Goal: Task Accomplishment & Management: Use online tool/utility

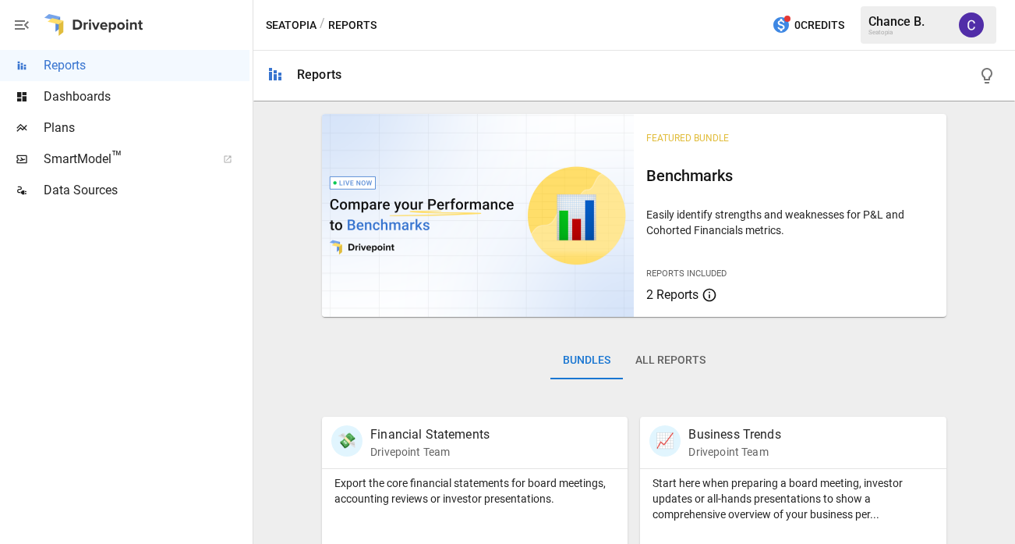
click at [65, 162] on span "SmartModel ™" at bounding box center [125, 159] width 162 height 19
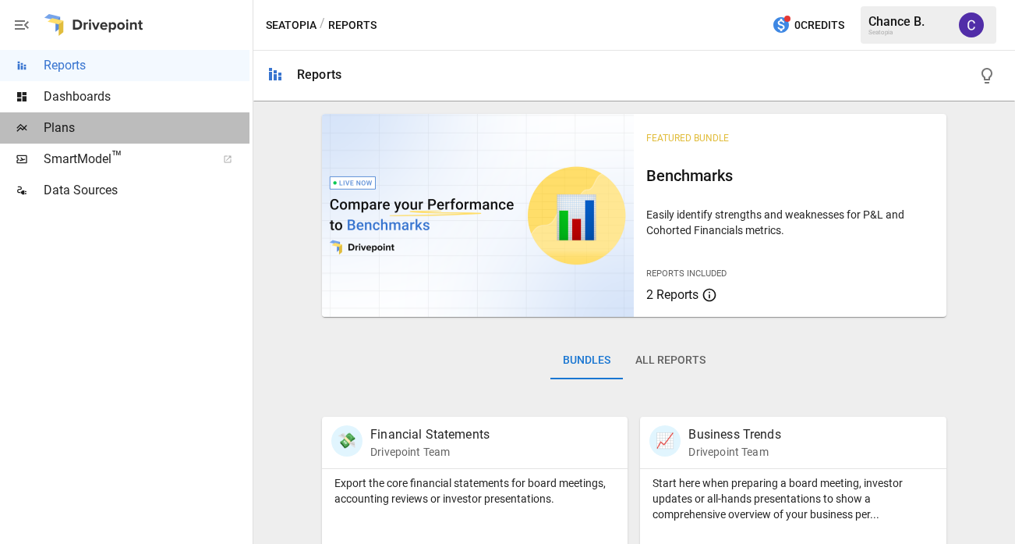
click at [63, 127] on span "Plans" at bounding box center [147, 128] width 206 height 19
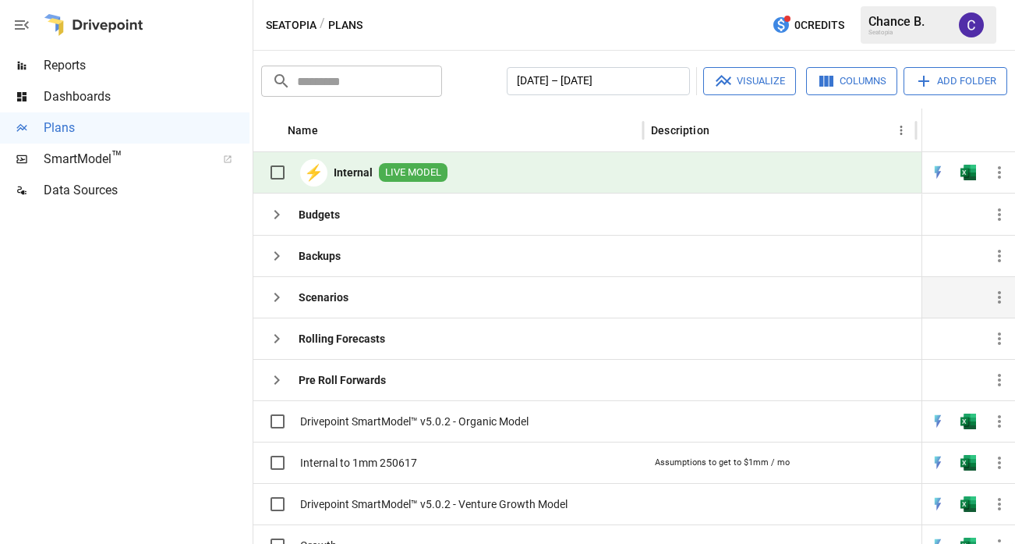
click at [323, 296] on b "Scenarios" at bounding box center [324, 297] width 50 height 16
click at [280, 296] on icon "button" at bounding box center [276, 297] width 19 height 19
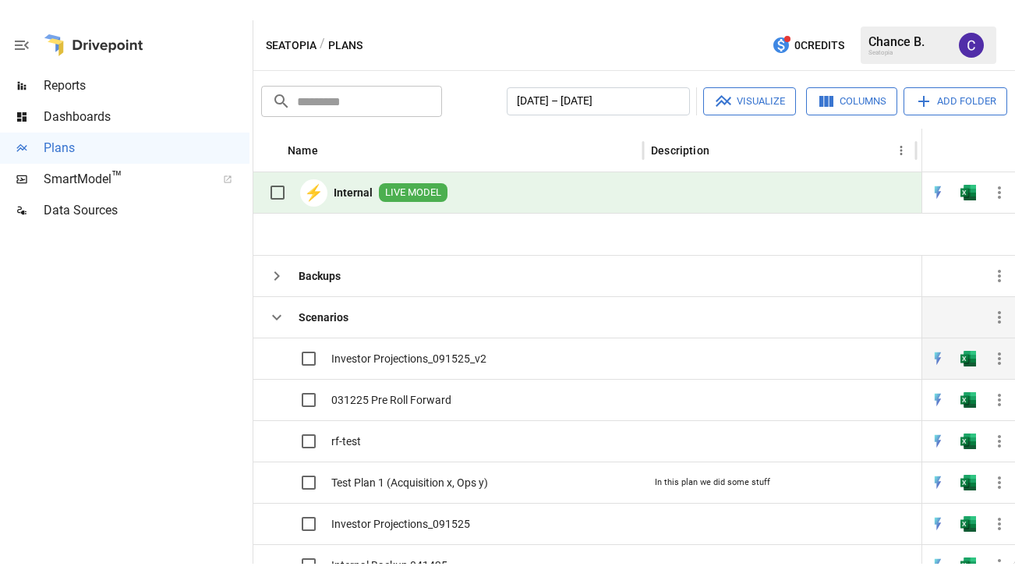
scroll to position [62, 0]
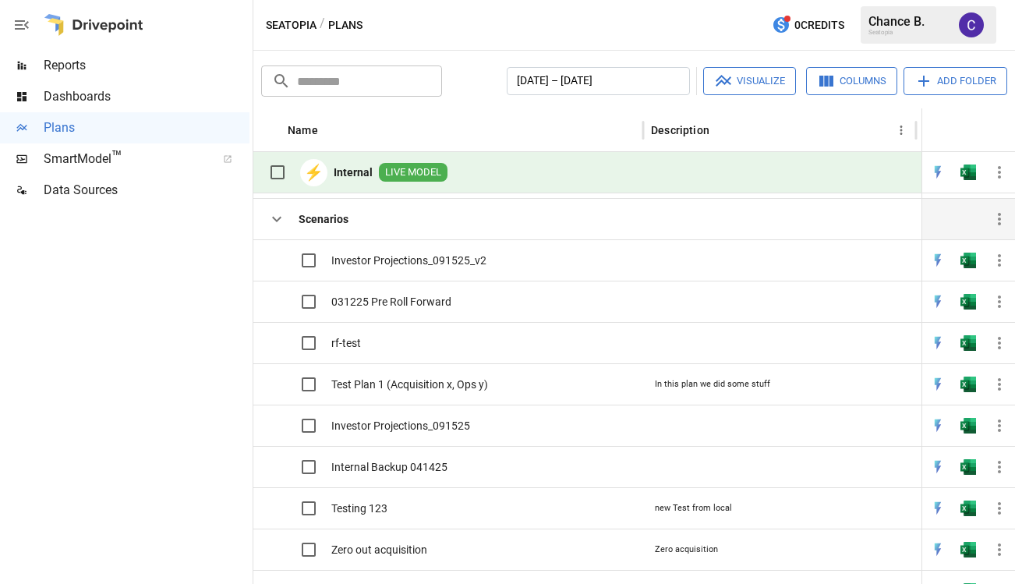
click at [134, 536] on div at bounding box center [125, 395] width 250 height 378
click at [979, 259] on button "button" at bounding box center [969, 260] width 50 height 23
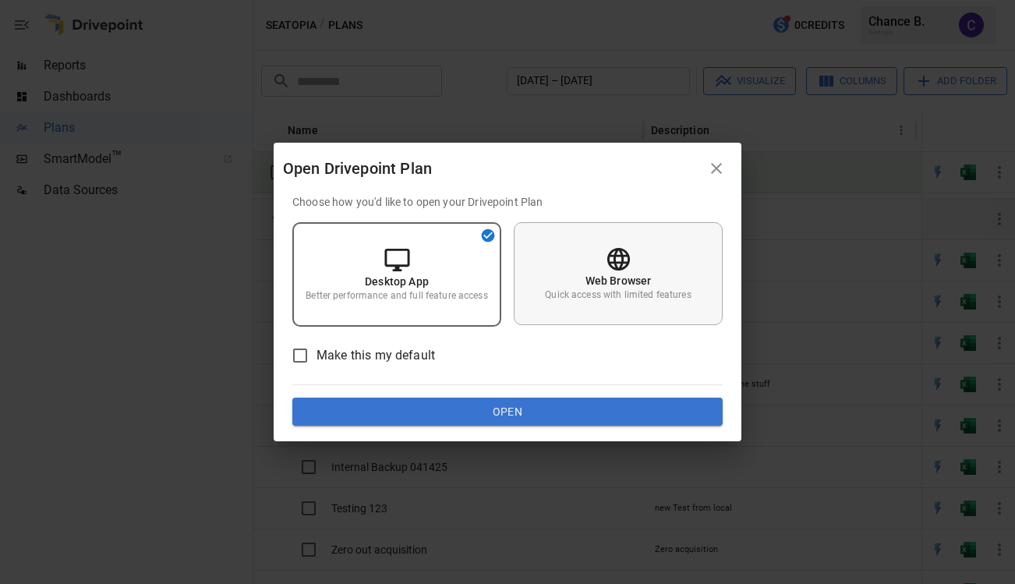
click at [606, 291] on p "Quick access with limited features" at bounding box center [618, 295] width 146 height 13
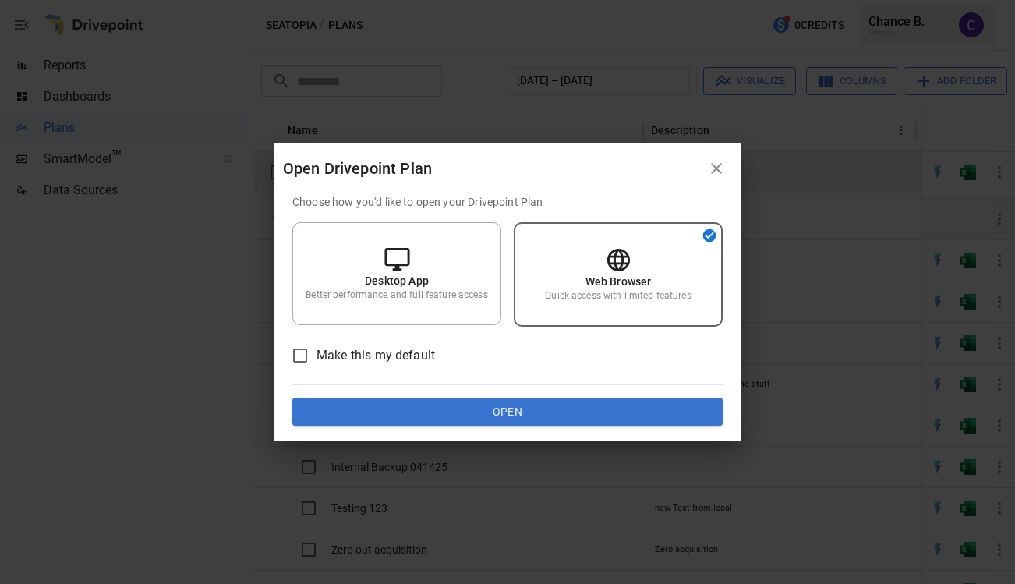
click at [533, 409] on button "Open" at bounding box center [507, 412] width 430 height 28
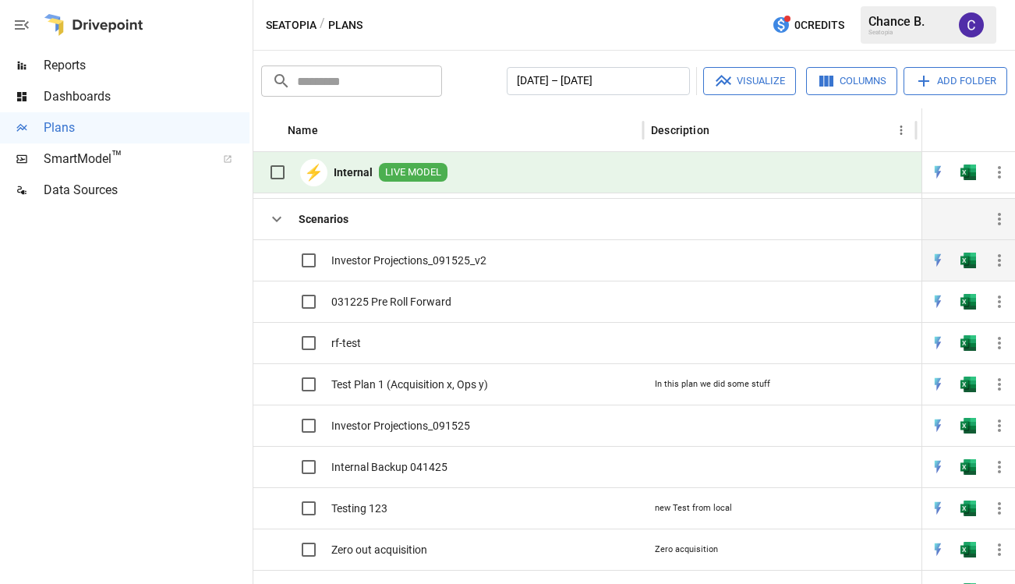
click at [968, 260] on img "Open in Excel" at bounding box center [969, 261] width 16 height 16
click at [969, 260] on img "Open in Excel" at bounding box center [969, 261] width 16 height 16
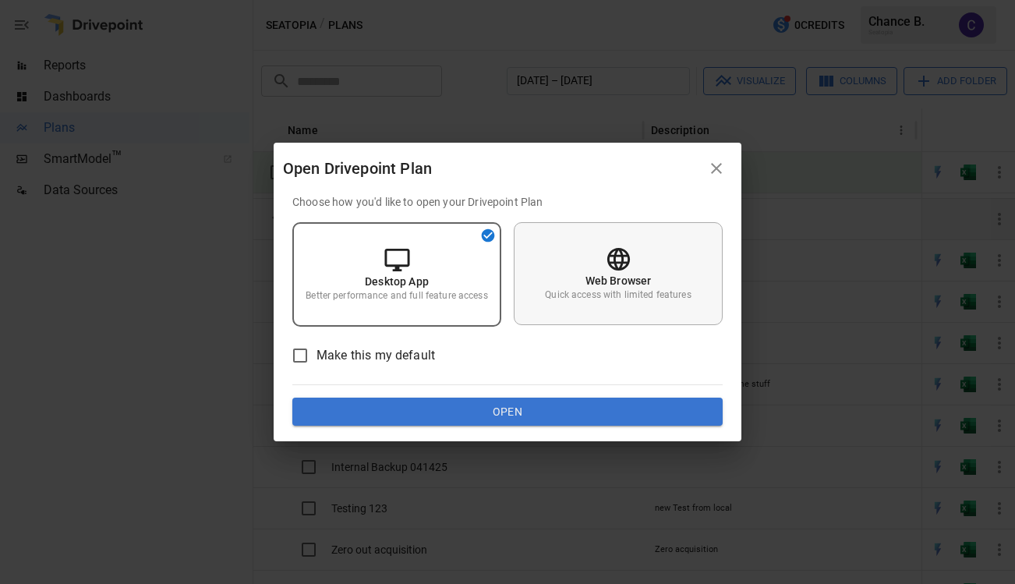
click at [587, 282] on p "Web Browser" at bounding box center [619, 281] width 66 height 16
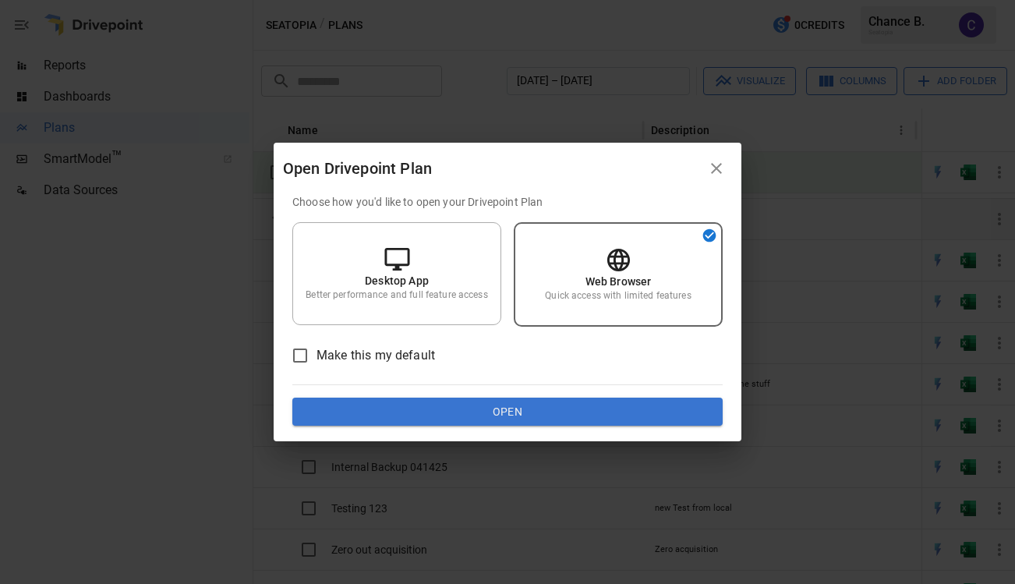
click at [566, 411] on button "Open" at bounding box center [507, 412] width 430 height 28
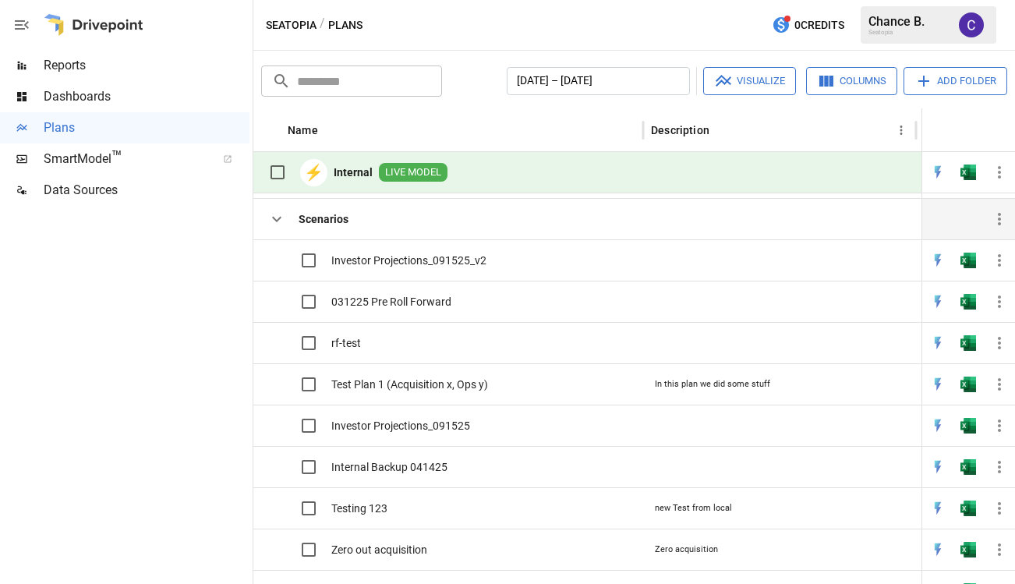
click at [1002, 260] on icon "button" at bounding box center [999, 260] width 19 height 19
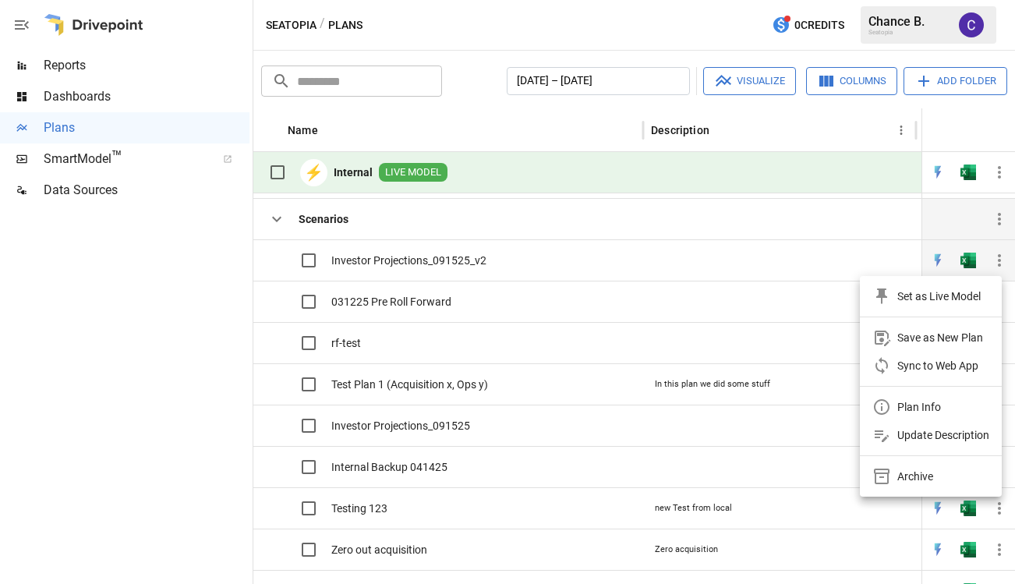
click at [1002, 260] on div at bounding box center [507, 292] width 1015 height 584
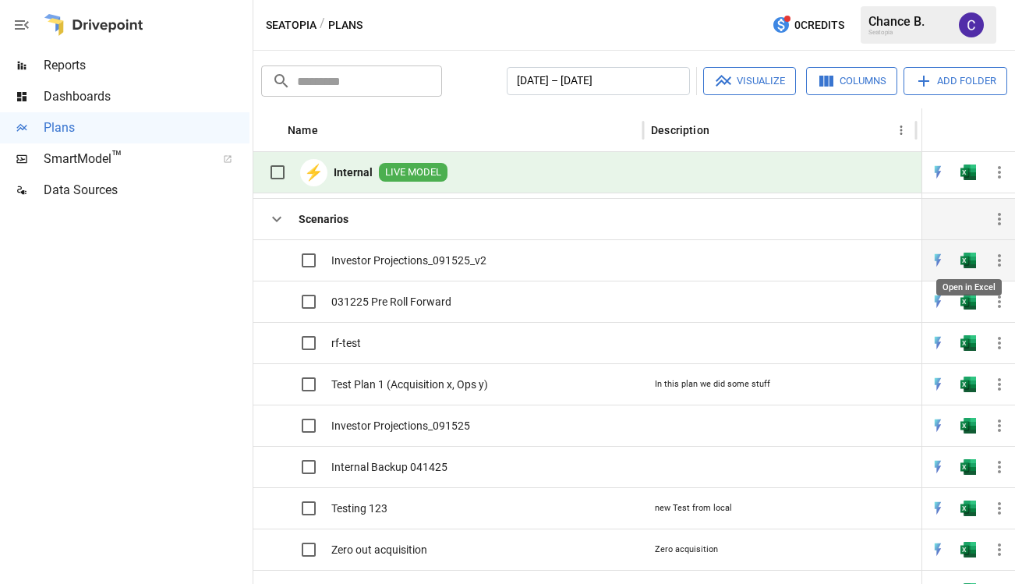
click at [972, 260] on img "Open in Excel" at bounding box center [969, 261] width 16 height 16
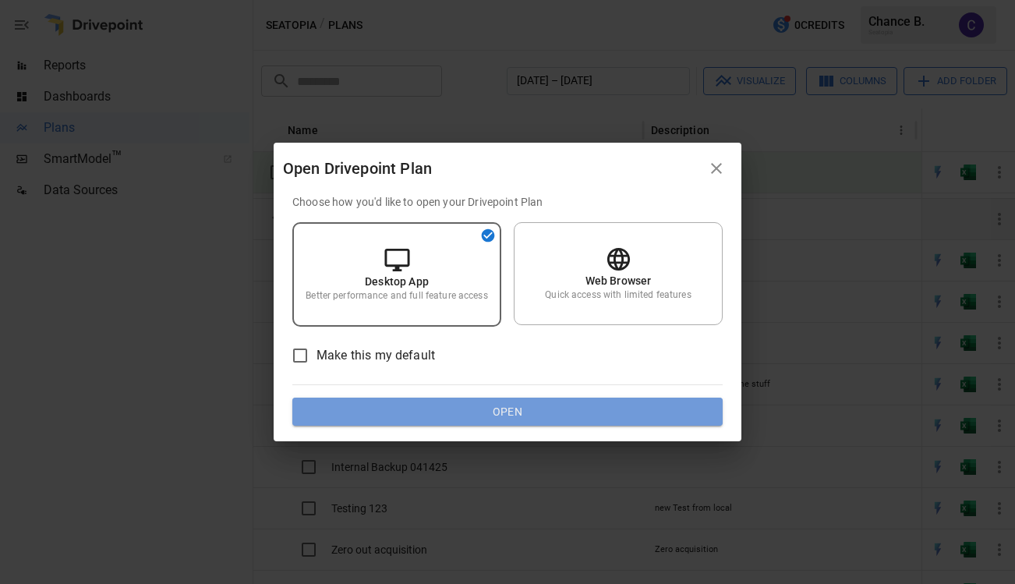
click at [372, 409] on button "Open" at bounding box center [507, 412] width 430 height 28
